Goal: Information Seeking & Learning: Check status

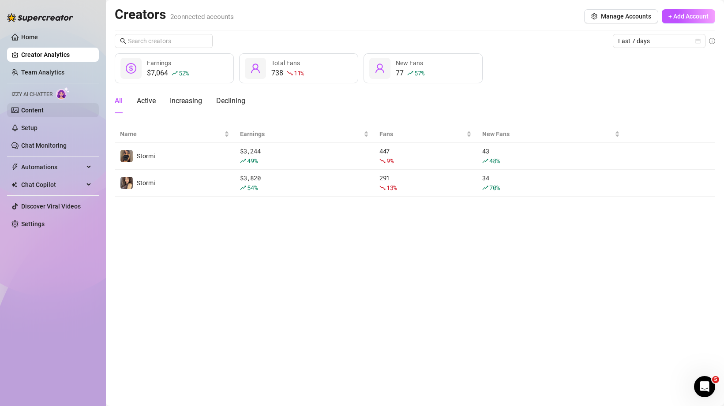
click at [44, 109] on link "Content" at bounding box center [32, 110] width 22 height 7
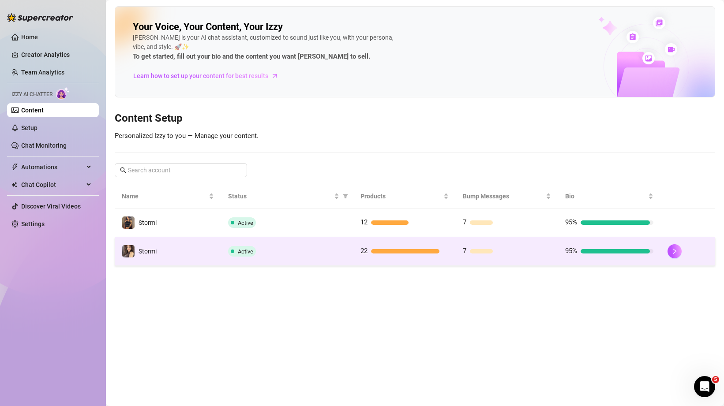
click at [198, 255] on td "Stormi" at bounding box center [168, 251] width 106 height 29
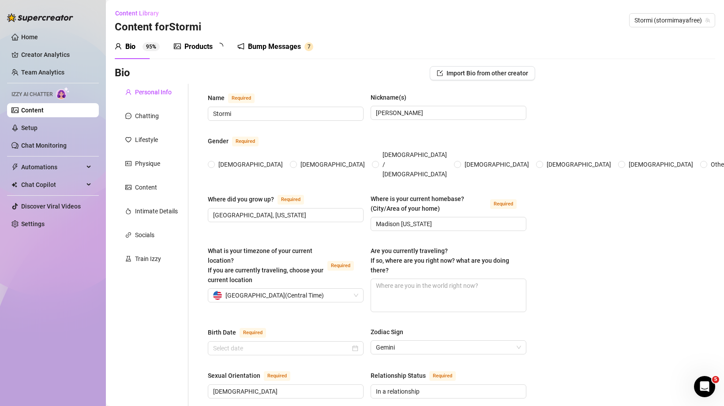
radio input "true"
type input "[DATE]"
click at [201, 48] on div "Products" at bounding box center [198, 46] width 28 height 11
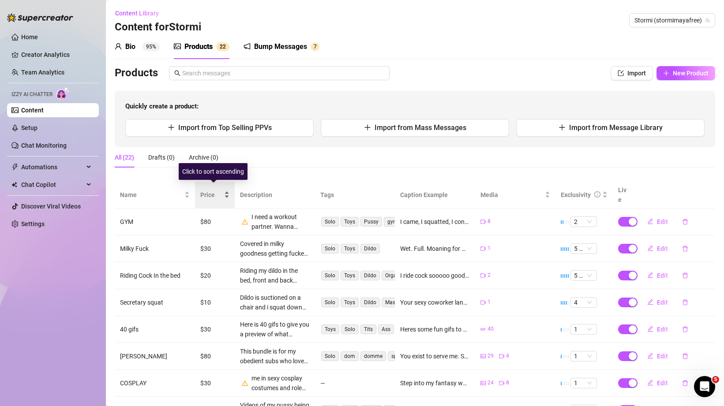
click at [209, 190] on span "Price" at bounding box center [211, 195] width 22 height 10
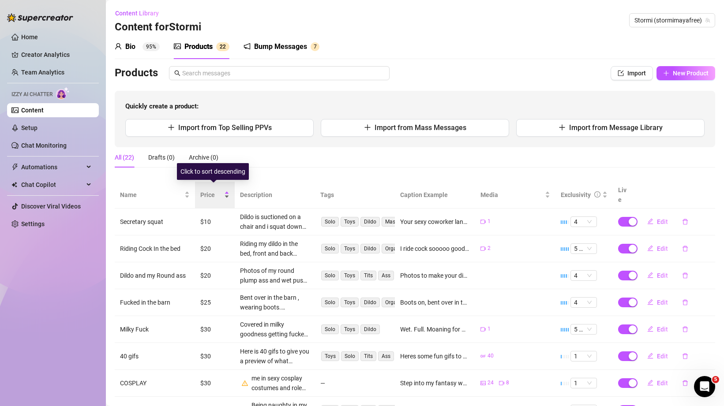
click at [208, 190] on span "Price" at bounding box center [211, 195] width 22 height 10
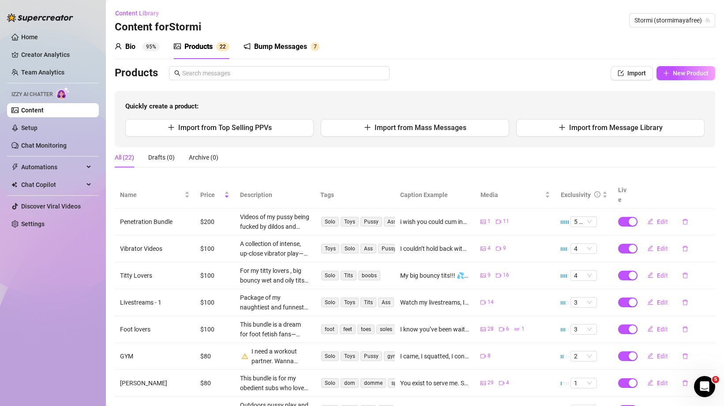
click at [32, 114] on link "Content" at bounding box center [32, 110] width 22 height 7
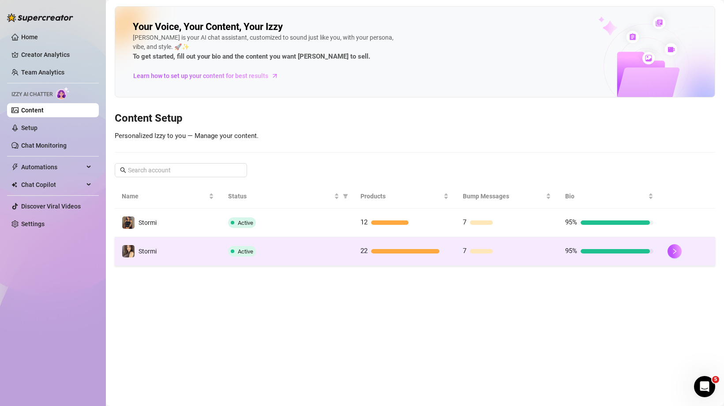
click at [187, 246] on td "Stormi" at bounding box center [168, 251] width 106 height 29
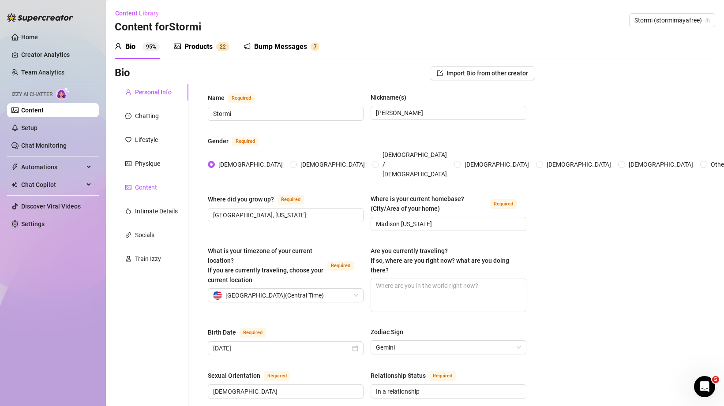
click at [153, 183] on div "Content" at bounding box center [146, 188] width 22 height 10
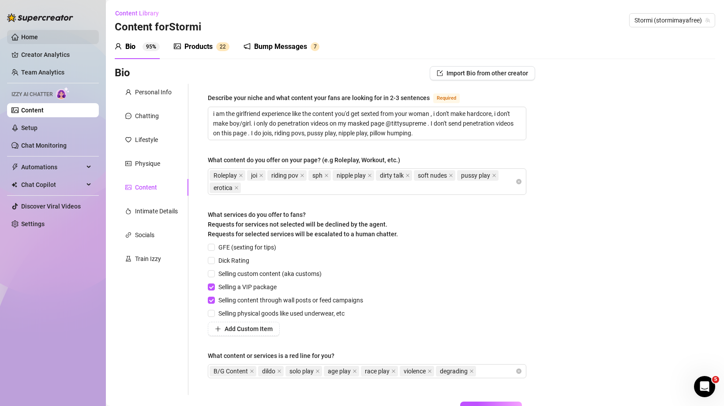
click at [29, 34] on link "Home" at bounding box center [29, 37] width 17 height 7
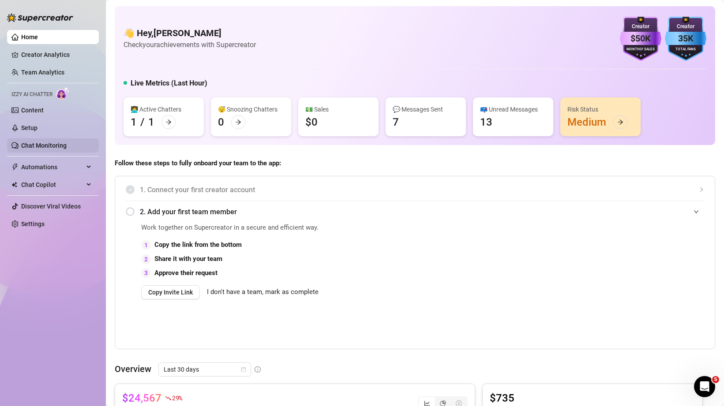
click at [55, 146] on link "Chat Monitoring" at bounding box center [43, 145] width 45 height 7
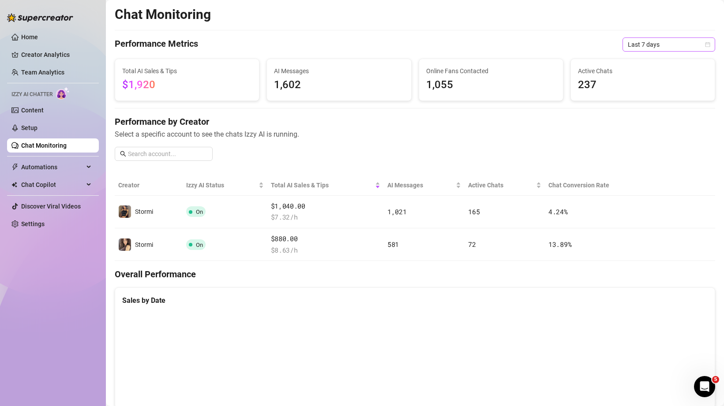
click at [637, 44] on span "Last 7 days" at bounding box center [668, 44] width 82 height 13
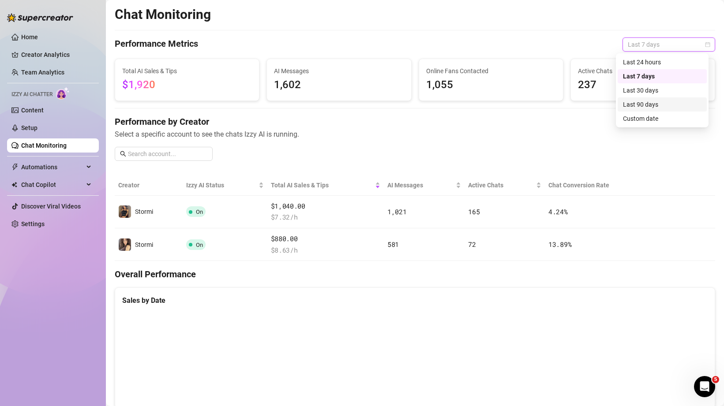
click at [668, 100] on div "Last 90 days" at bounding box center [662, 105] width 78 height 10
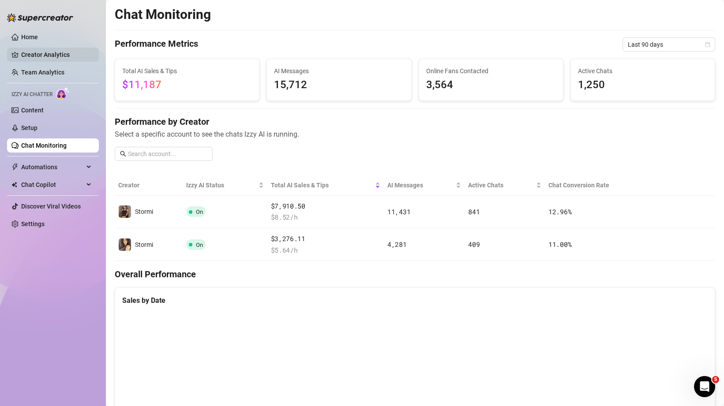
click at [52, 53] on link "Creator Analytics" at bounding box center [56, 55] width 71 height 14
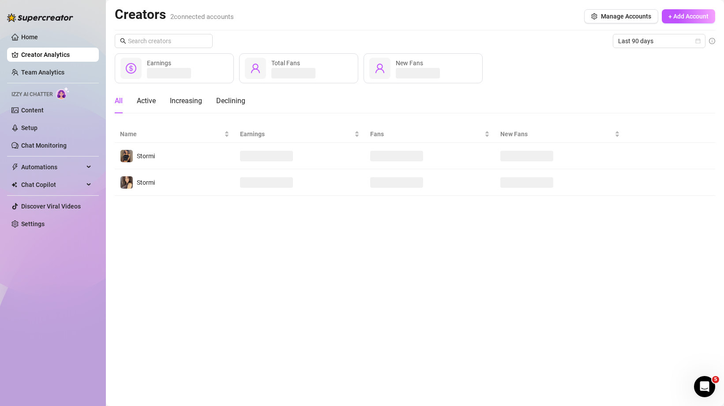
click at [659, 49] on div "Last 90 days Earnings Total Fans New Fans All Active Increasing Declining Name …" at bounding box center [415, 115] width 600 height 162
click at [657, 43] on span "Last 90 days" at bounding box center [659, 40] width 82 height 13
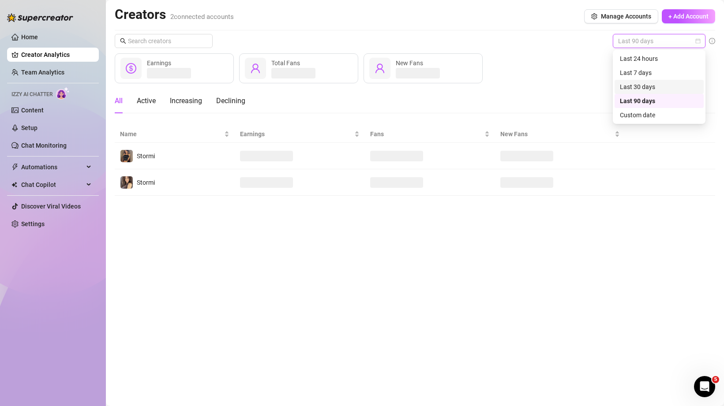
drag, startPoint x: 639, startPoint y: 82, endPoint x: 604, endPoint y: 134, distance: 62.5
click at [639, 82] on div "Last 30 days" at bounding box center [659, 87] width 78 height 10
